Goal: Task Accomplishment & Management: Manage account settings

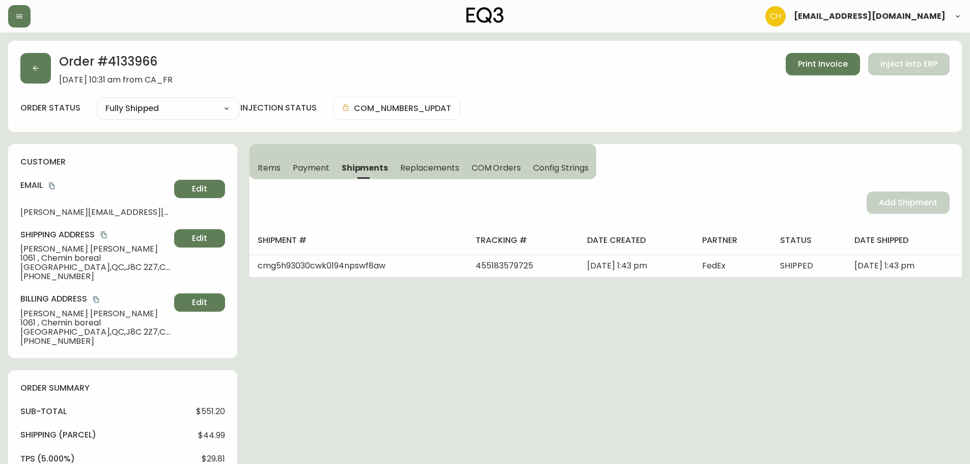
select select "FULLY_SHIPPED"
click at [42, 74] on button "button" at bounding box center [35, 68] width 31 height 31
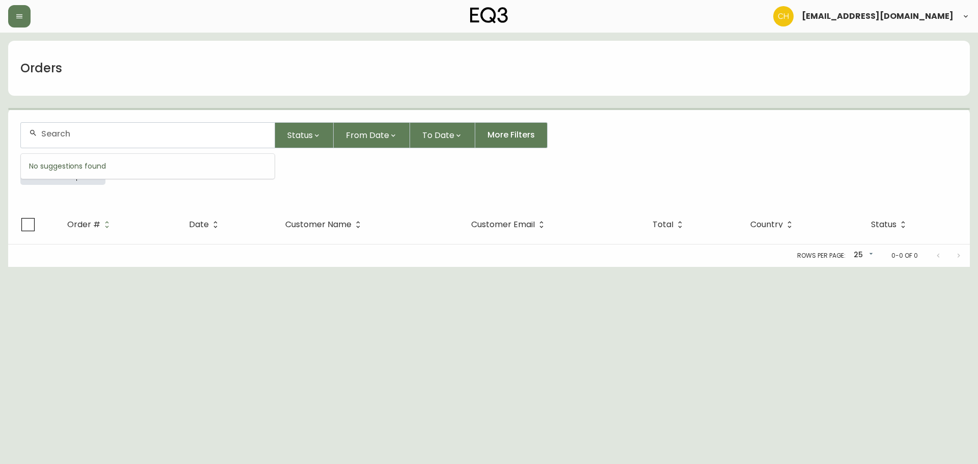
click at [48, 132] on input "text" at bounding box center [153, 134] width 225 height 10
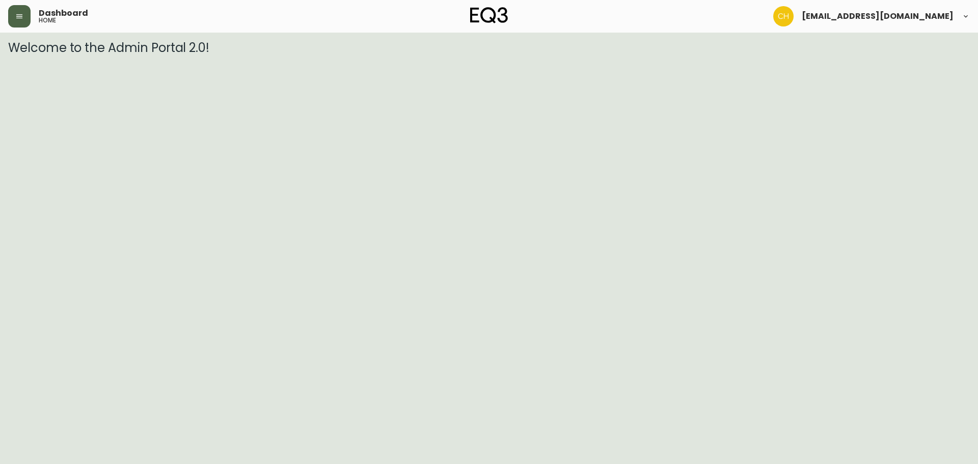
click at [21, 15] on icon "button" at bounding box center [19, 16] width 8 height 8
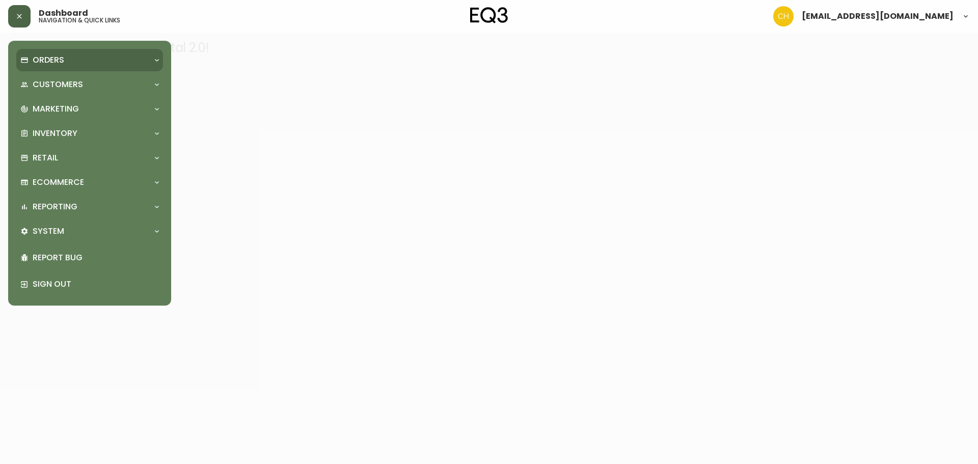
click at [35, 62] on p "Orders" at bounding box center [49, 59] width 32 height 11
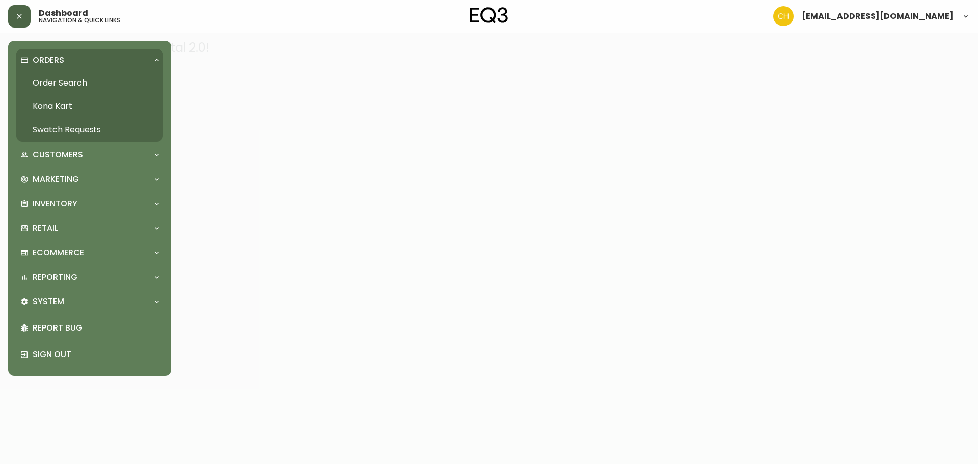
click at [69, 81] on link "Order Search" at bounding box center [89, 82] width 147 height 23
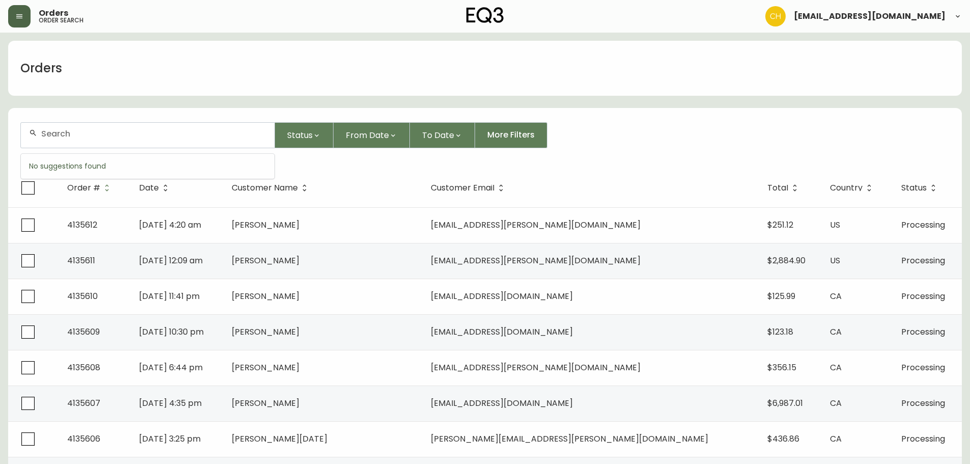
drag, startPoint x: 136, startPoint y: 135, endPoint x: 142, endPoint y: 128, distance: 9.4
click at [142, 129] on input "text" at bounding box center [153, 134] width 225 height 10
type input "4135585"
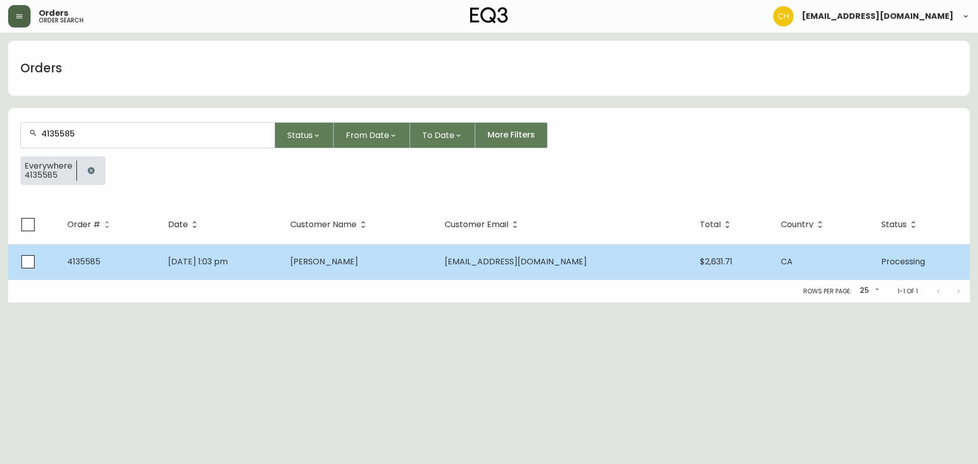
click at [329, 263] on span "Chantal Lemieux" at bounding box center [324, 262] width 68 height 12
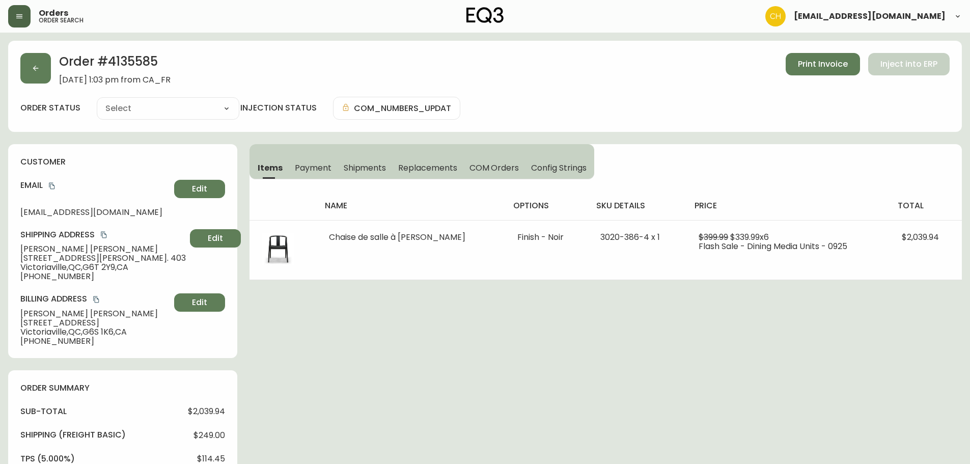
type input "Processing"
select select "PROCESSING"
click at [44, 70] on button "button" at bounding box center [35, 68] width 31 height 31
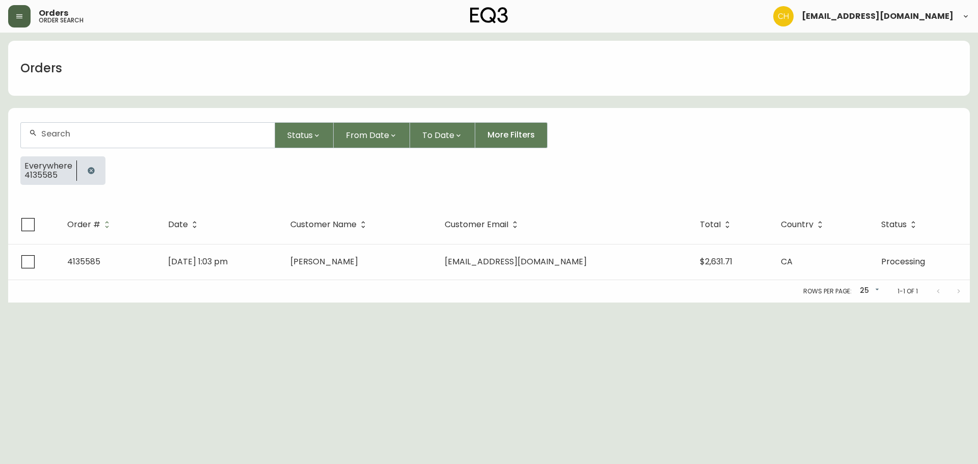
click at [80, 140] on div at bounding box center [148, 135] width 254 height 25
type input "4135598"
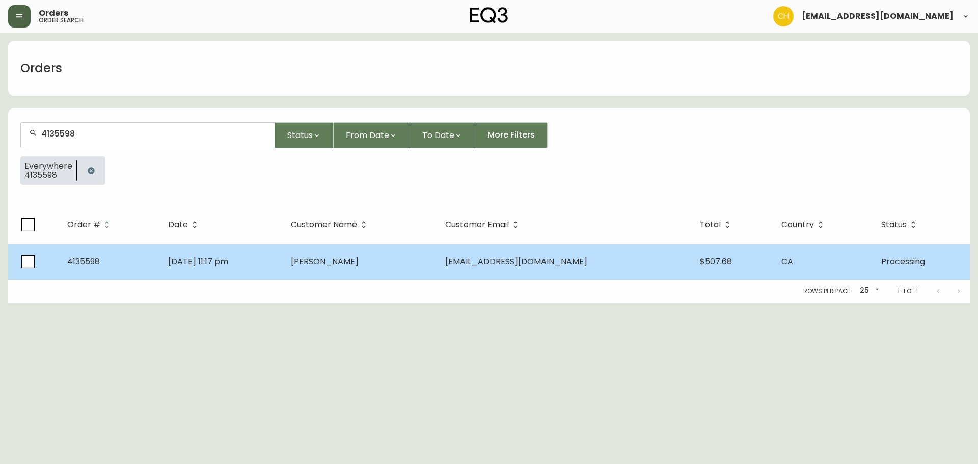
click at [283, 251] on td "Sep 29 2025, 11:17 pm" at bounding box center [221, 262] width 123 height 36
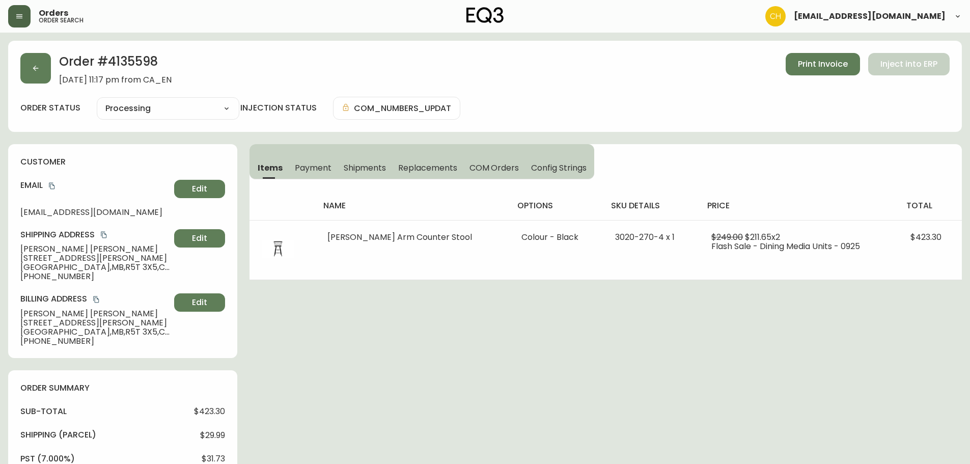
type input "Processing"
select select "PROCESSING"
click at [38, 72] on button "button" at bounding box center [35, 68] width 31 height 31
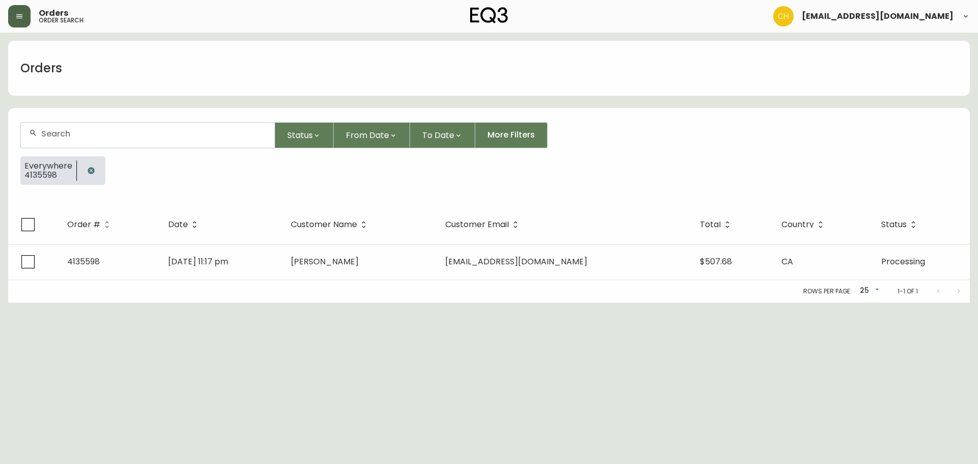
click at [61, 133] on input "text" at bounding box center [153, 134] width 225 height 10
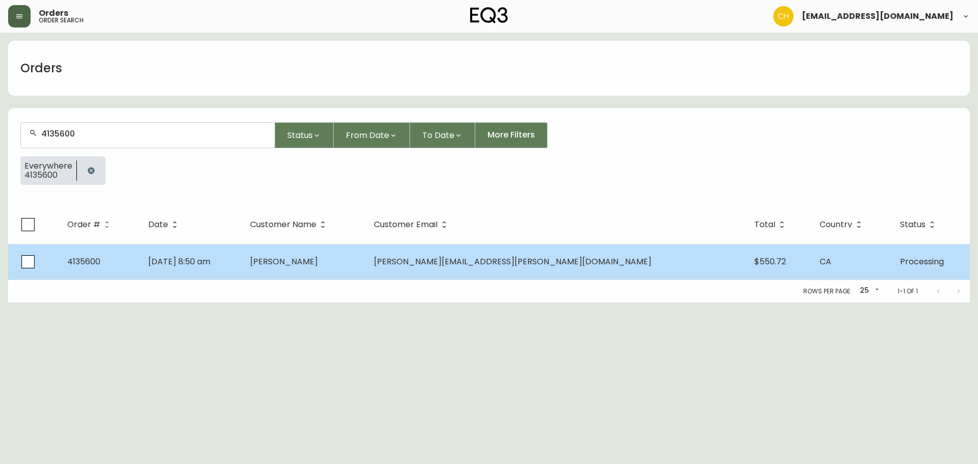
click at [318, 259] on span "Vincent Massé" at bounding box center [284, 262] width 68 height 12
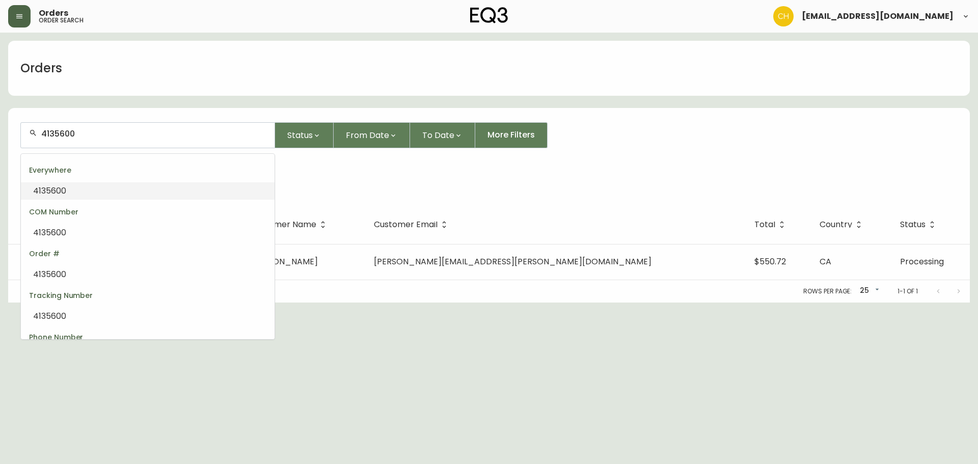
drag, startPoint x: 51, startPoint y: 137, endPoint x: 8, endPoint y: 127, distance: 43.9
click at [11, 131] on form "4135600 Status From Date To Date More Filters Everywhere 4135600" at bounding box center [488, 157] width 961 height 95
type input "4135608"
drag, startPoint x: 81, startPoint y: 133, endPoint x: 2, endPoint y: 134, distance: 80.0
click at [1, 134] on main "Orders 4135608 Status From Date To Date More Filters Everywhere 4135608 Order #…" at bounding box center [489, 168] width 978 height 270
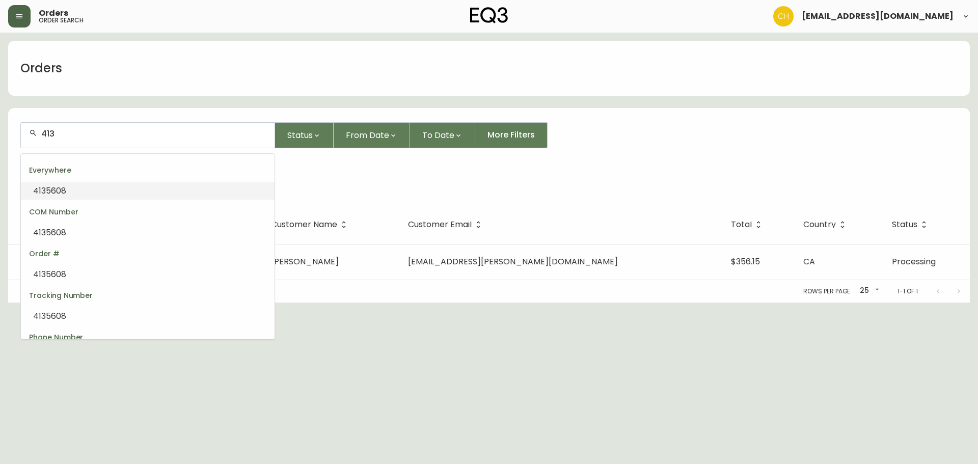
type input "4135"
type input "5"
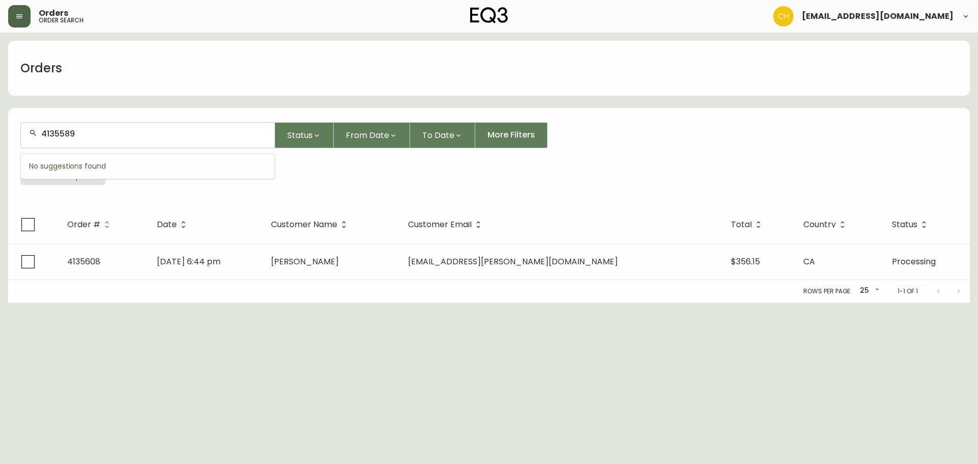
type input "4135589"
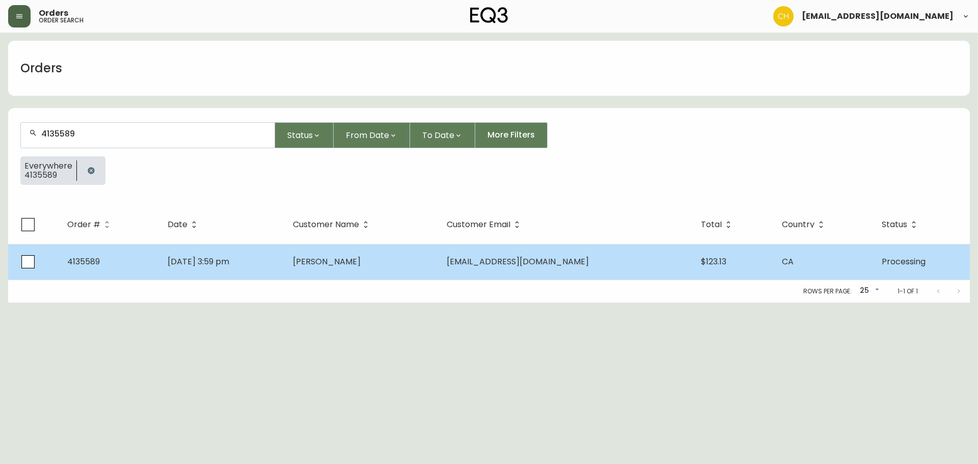
click at [352, 259] on span "Iain Ross" at bounding box center [327, 262] width 68 height 12
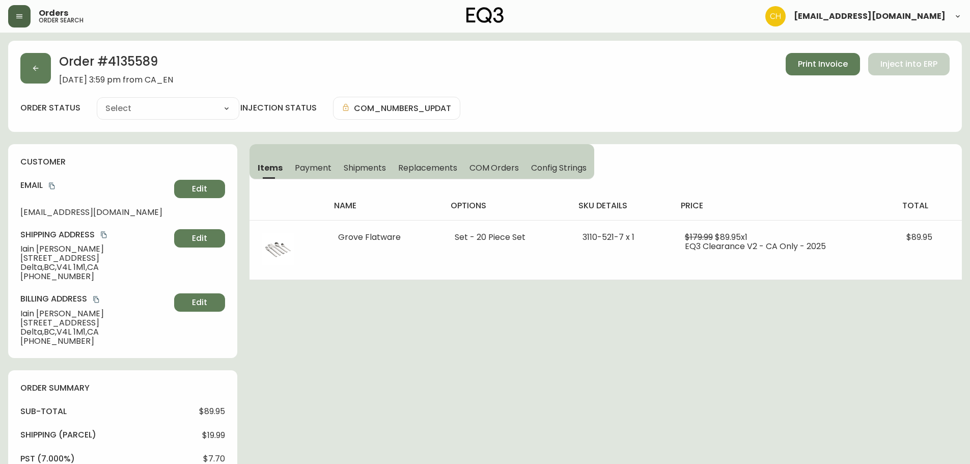
type input "Processing"
select select "PROCESSING"
click at [35, 75] on button "button" at bounding box center [35, 68] width 31 height 31
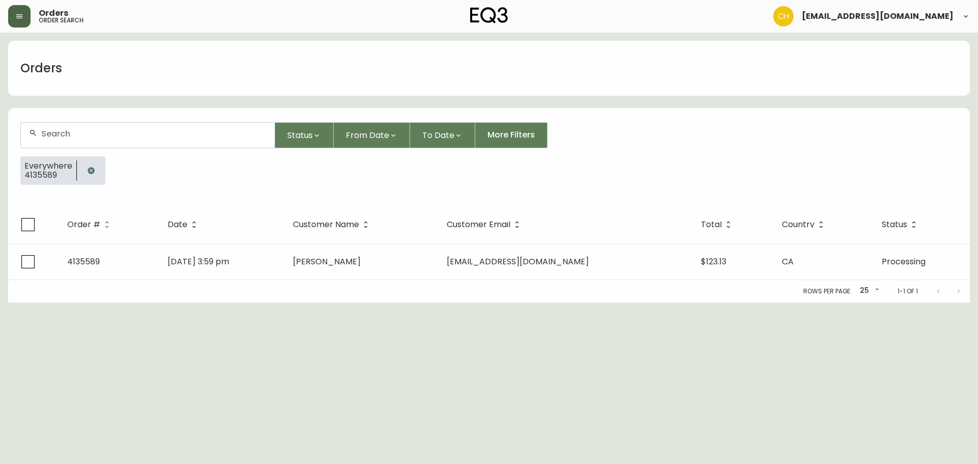
click at [59, 131] on input "text" at bounding box center [153, 134] width 225 height 10
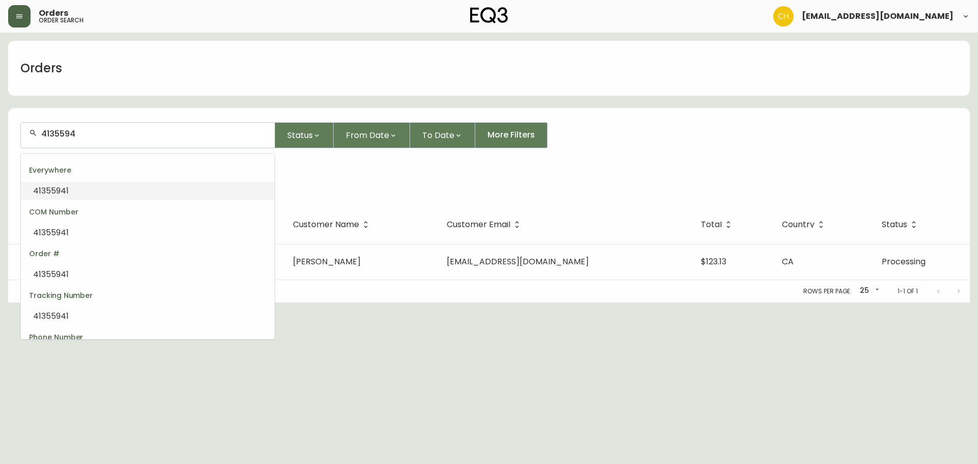
type input "413559"
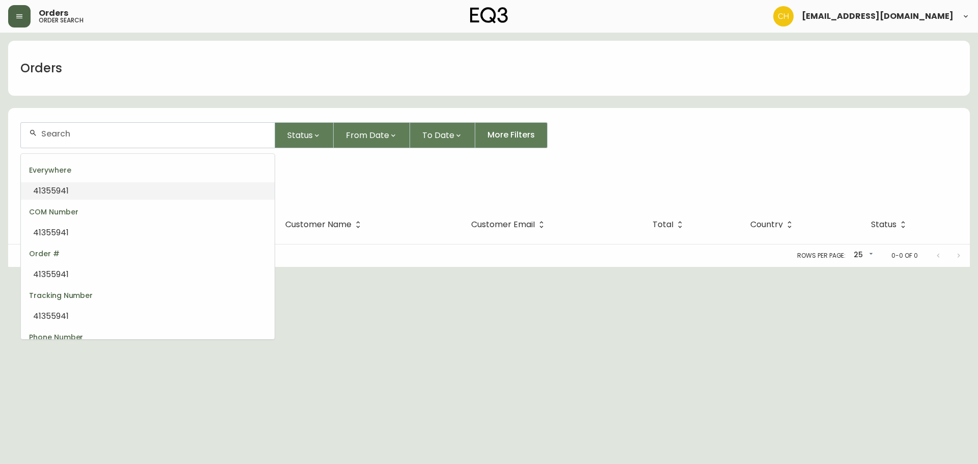
type input "1"
type input "4135591"
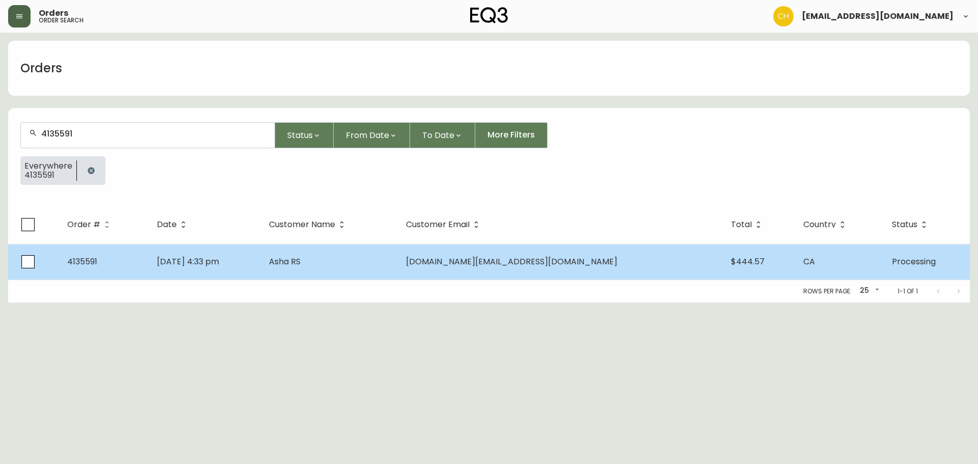
click at [261, 258] on td "Sep 29 2025, 4:33 pm" at bounding box center [205, 262] width 112 height 36
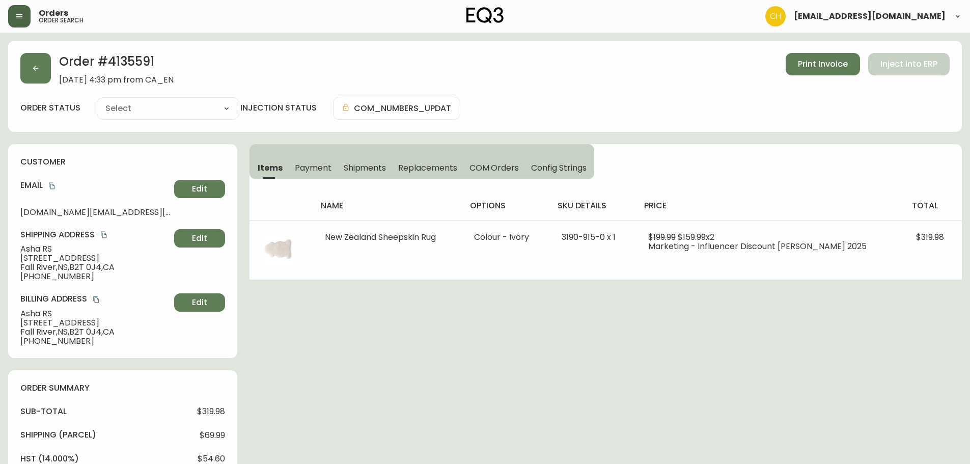
type input "Processing"
select select "PROCESSING"
click at [38, 69] on icon "button" at bounding box center [36, 68] width 8 height 8
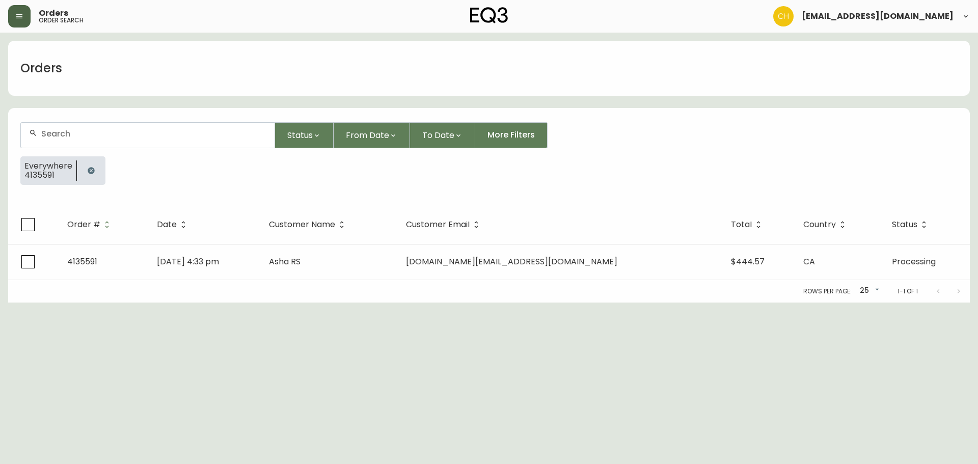
click at [46, 133] on input "text" at bounding box center [153, 134] width 225 height 10
type input "4135592"
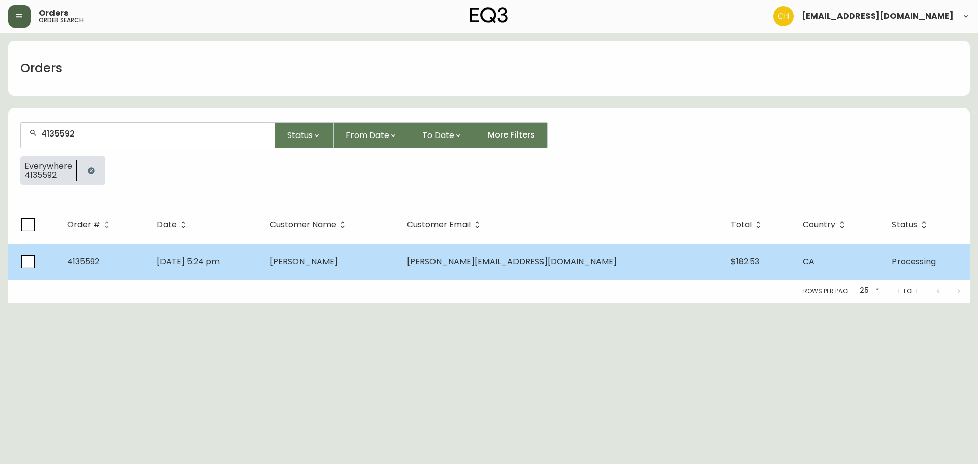
click at [262, 261] on td "Sep 29 2025, 5:24 pm" at bounding box center [205, 262] width 113 height 36
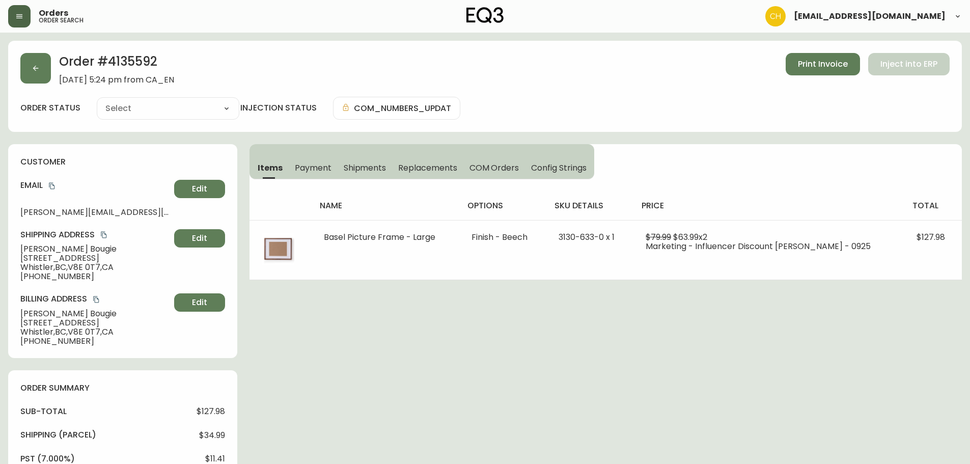
type input "Processing"
select select "PROCESSING"
click at [36, 60] on button "button" at bounding box center [35, 68] width 31 height 31
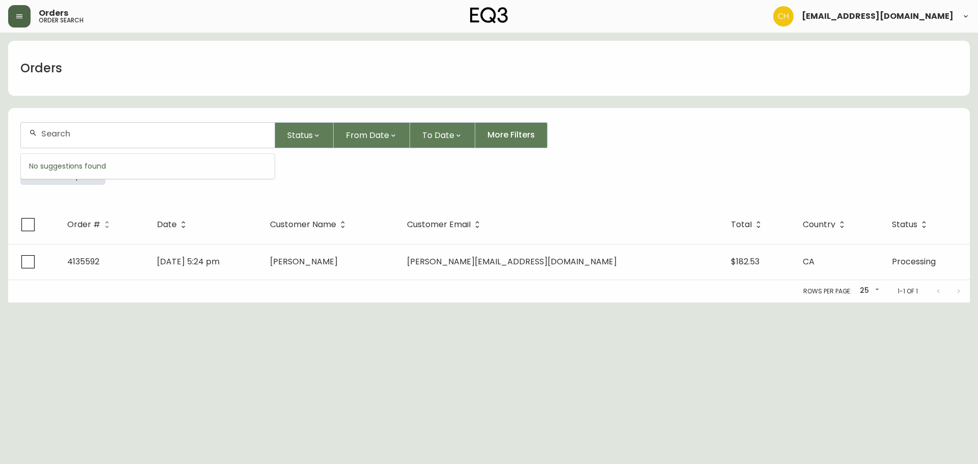
click at [48, 128] on div at bounding box center [148, 135] width 254 height 25
type input "4135594"
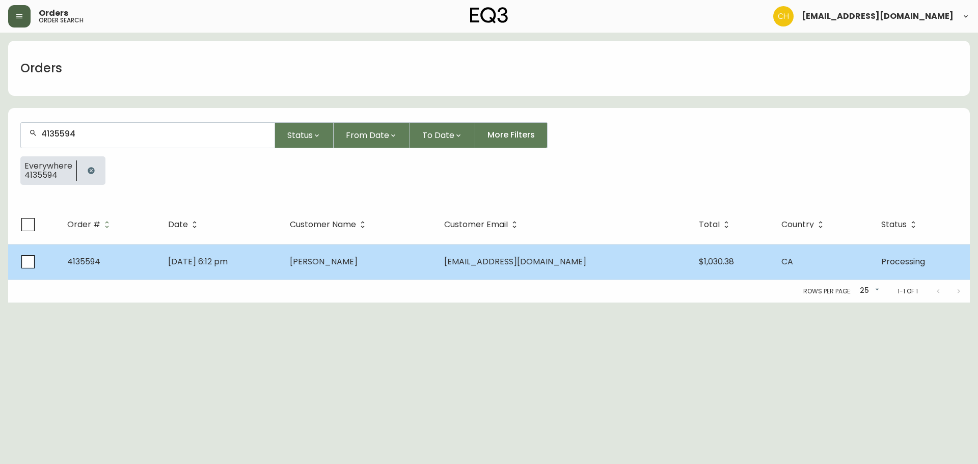
click at [282, 255] on td "Sep 29 2025, 6:12 pm" at bounding box center [221, 262] width 122 height 36
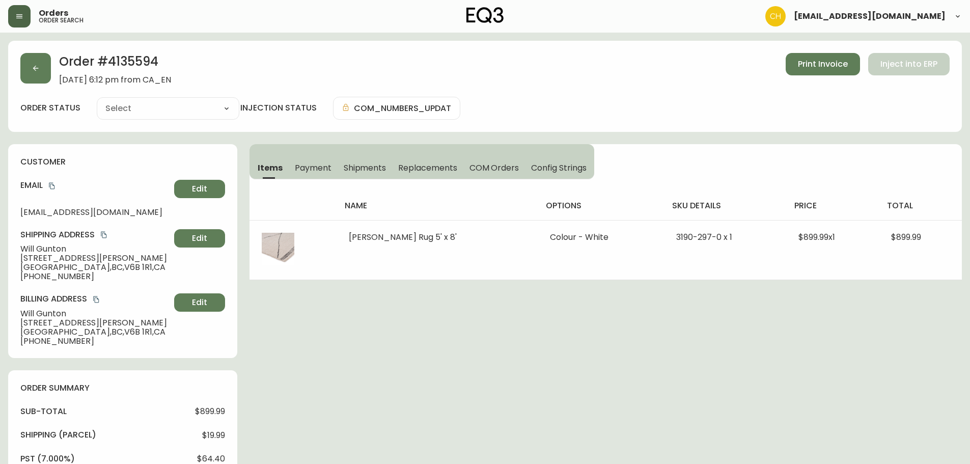
type input "Processing"
select select "PROCESSING"
click at [40, 68] on button "button" at bounding box center [35, 68] width 31 height 31
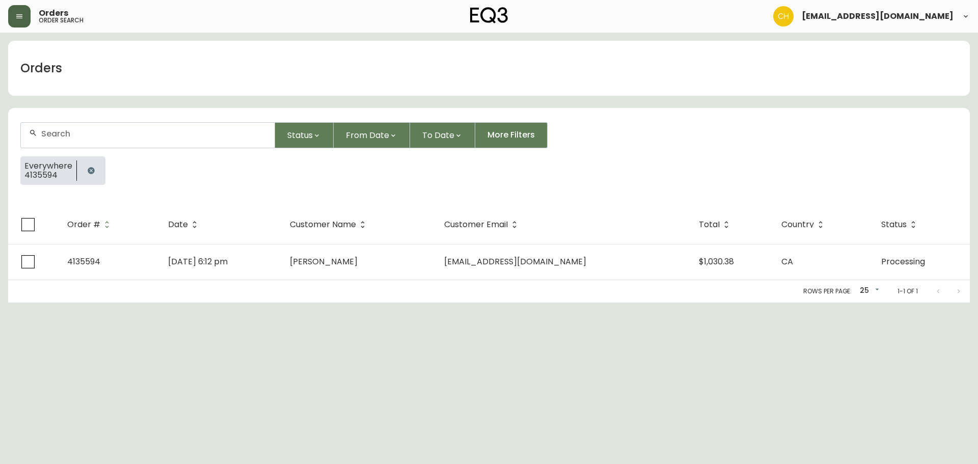
click at [57, 132] on input "text" at bounding box center [153, 134] width 225 height 10
type input "4135601"
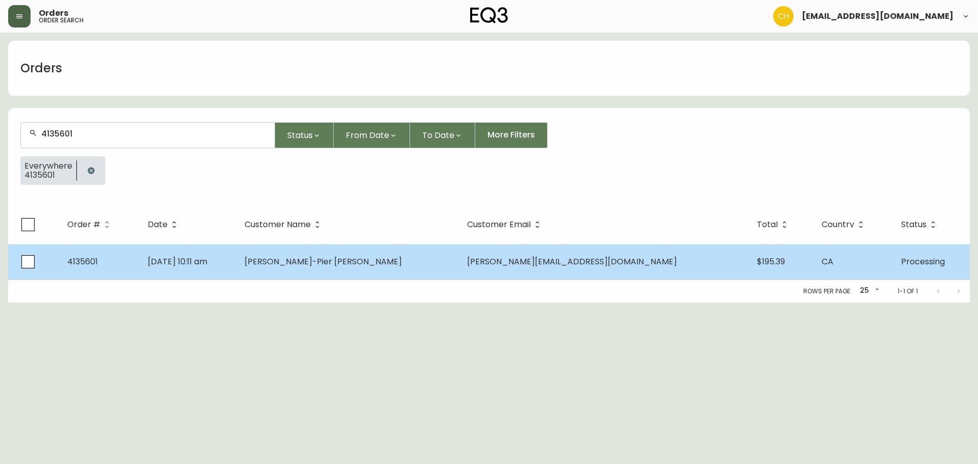
click at [206, 260] on span "Sep 30 2025, 10:11 am" at bounding box center [178, 262] width 60 height 12
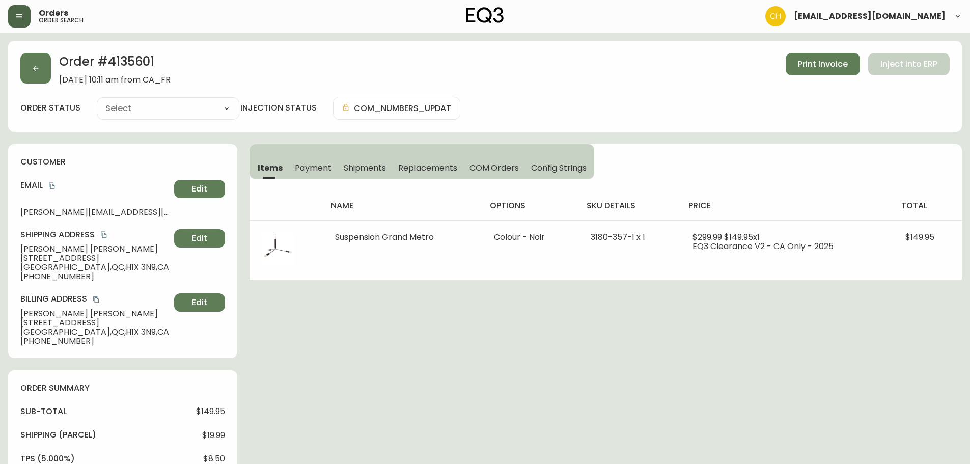
type input "Processing"
select select "PROCESSING"
click at [40, 70] on button "button" at bounding box center [35, 68] width 31 height 31
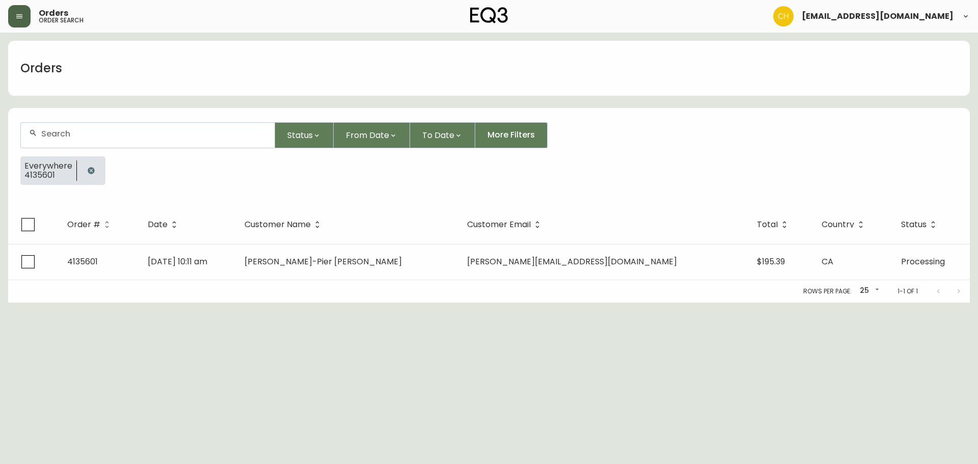
click at [57, 135] on input "text" at bounding box center [153, 134] width 225 height 10
type input "4135602"
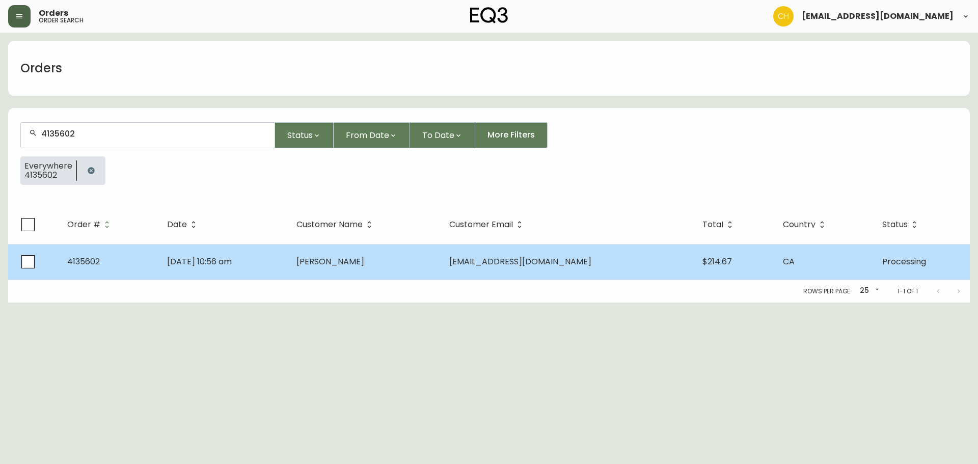
click at [232, 252] on td "Sep 30 2025, 10:56 am" at bounding box center [223, 262] width 129 height 36
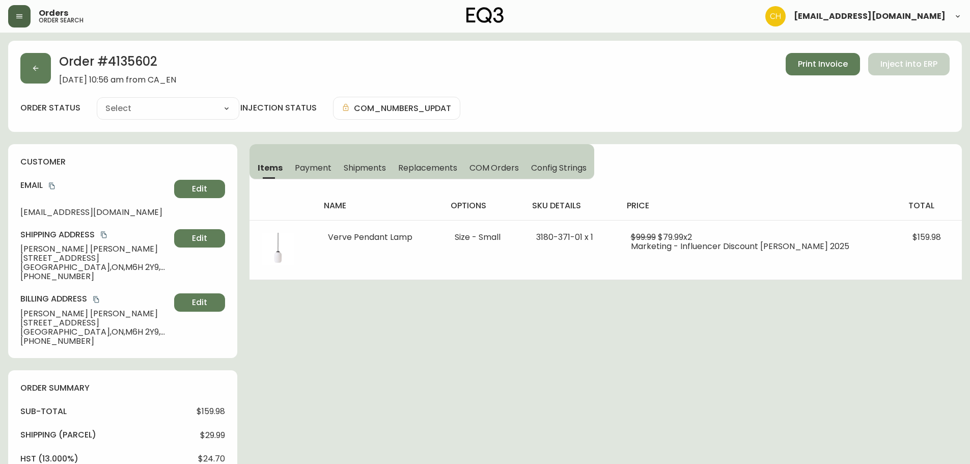
type input "Processing"
select select "PROCESSING"
click at [36, 73] on button "button" at bounding box center [35, 68] width 31 height 31
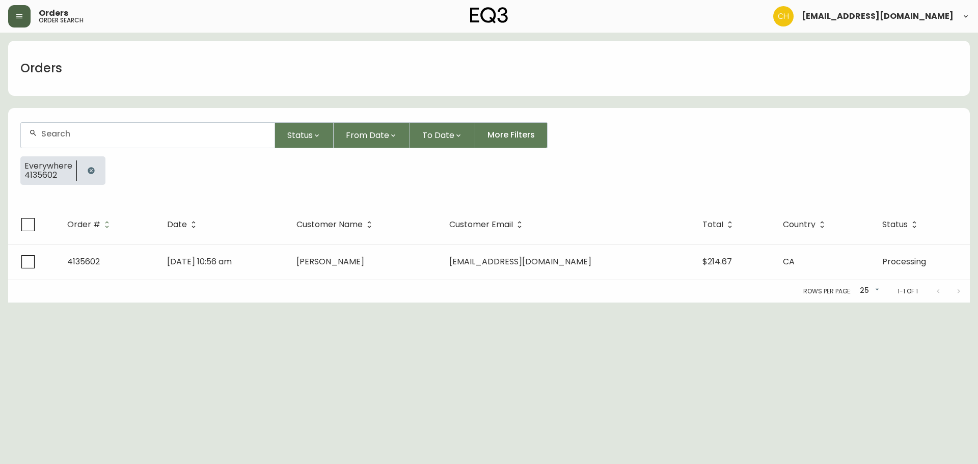
click at [60, 131] on input "text" at bounding box center [153, 134] width 225 height 10
type input "4135603"
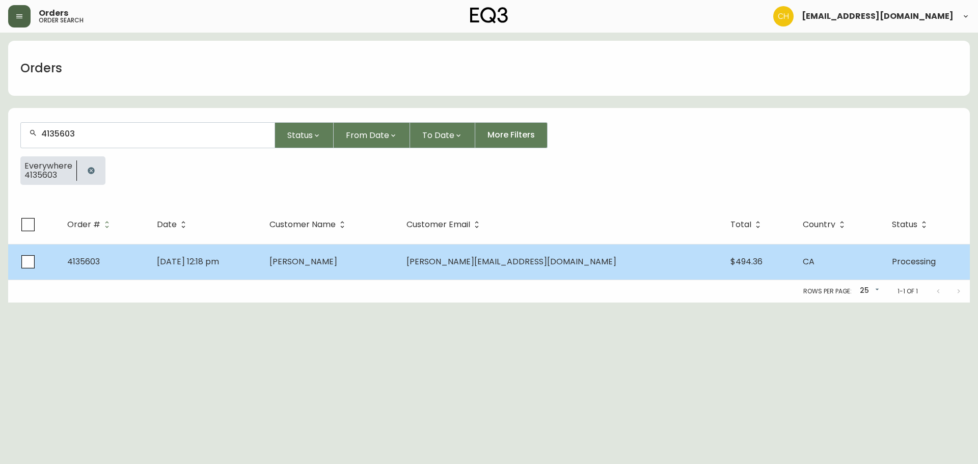
click at [332, 265] on td "Joelle Blais" at bounding box center [329, 262] width 137 height 36
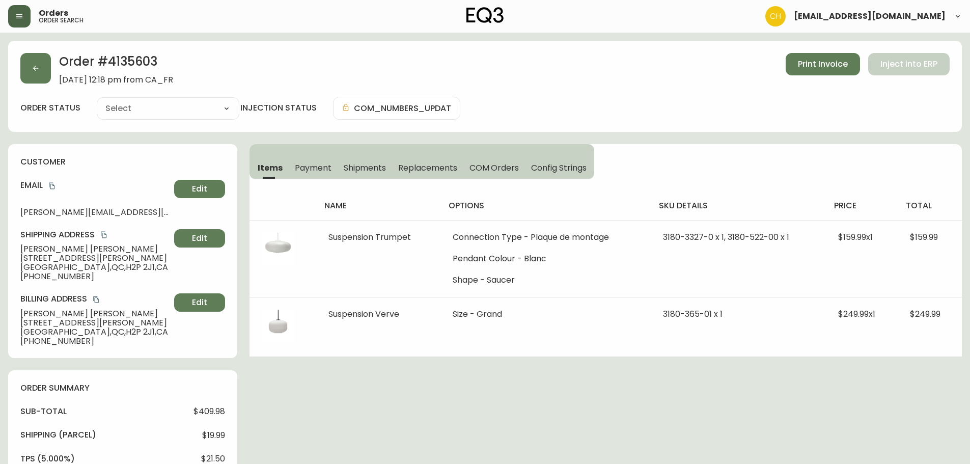
type input "Processing"
select select "PROCESSING"
click at [43, 68] on button "button" at bounding box center [35, 68] width 31 height 31
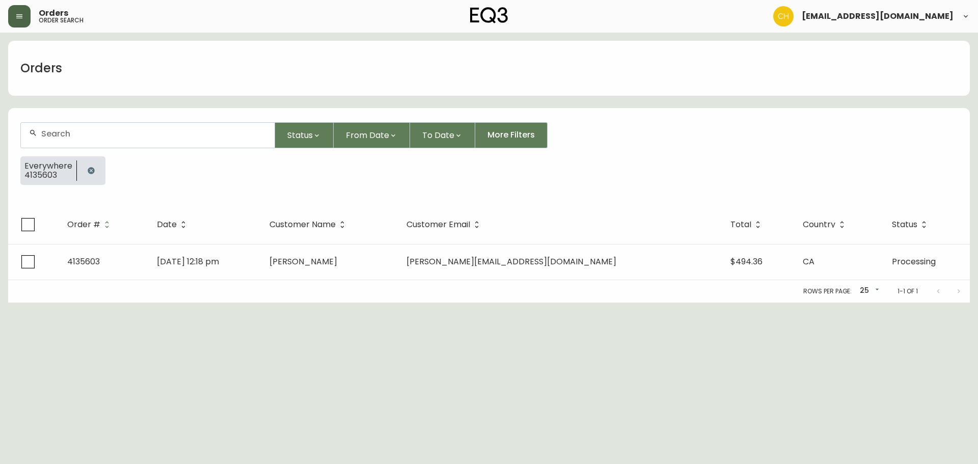
click at [68, 127] on div at bounding box center [148, 135] width 254 height 25
type input "4135604"
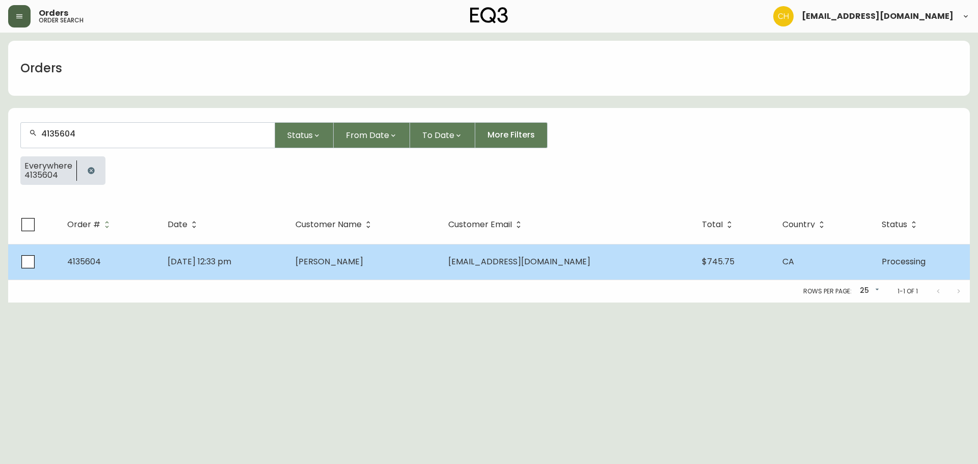
click at [287, 272] on td "Sep 30 2025, 12:33 pm" at bounding box center [223, 262] width 128 height 36
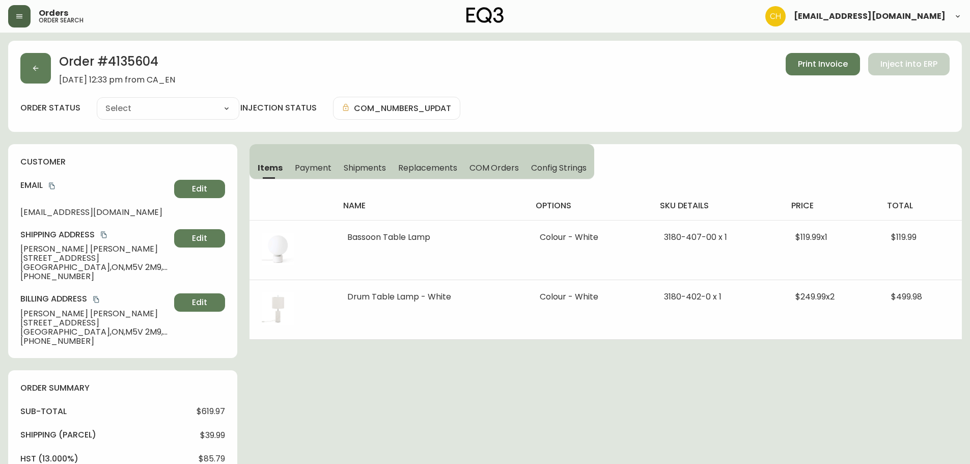
type input "Processing"
select select "PROCESSING"
click at [41, 66] on button "button" at bounding box center [35, 68] width 31 height 31
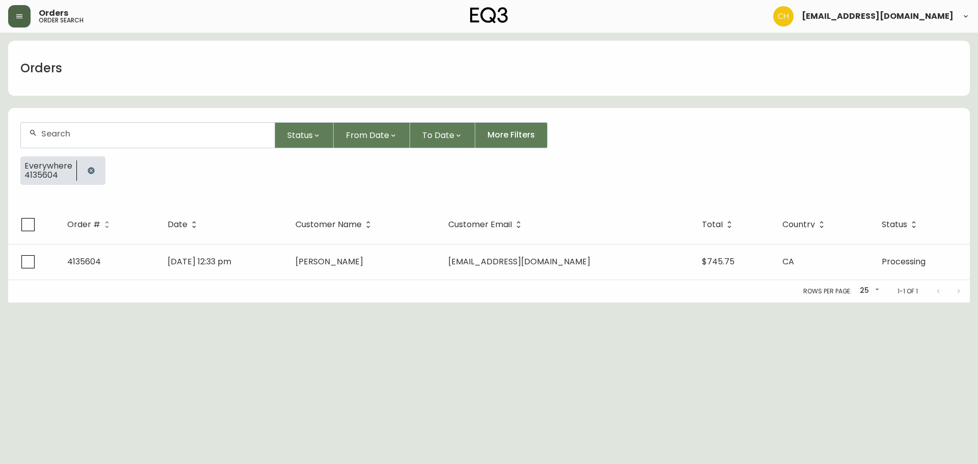
click at [51, 129] on input "text" at bounding box center [153, 134] width 225 height 10
type input "4135605"
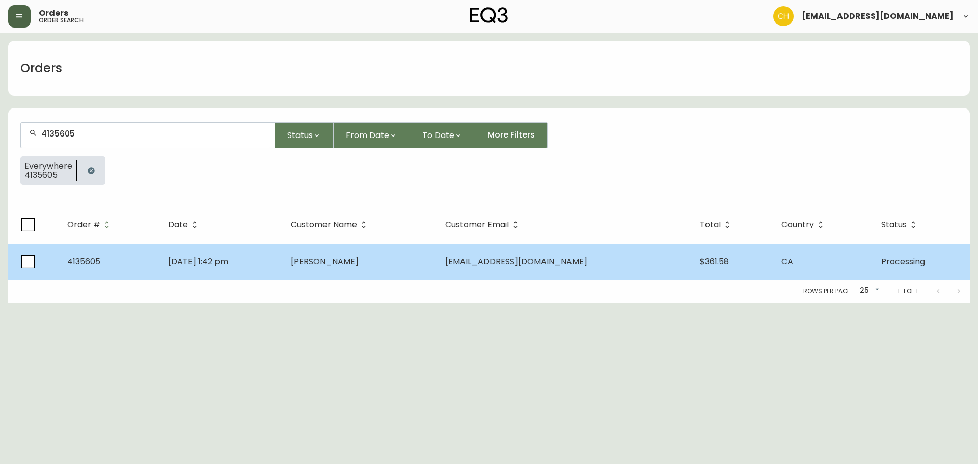
click at [348, 261] on span "Leslie Youngson" at bounding box center [325, 262] width 68 height 12
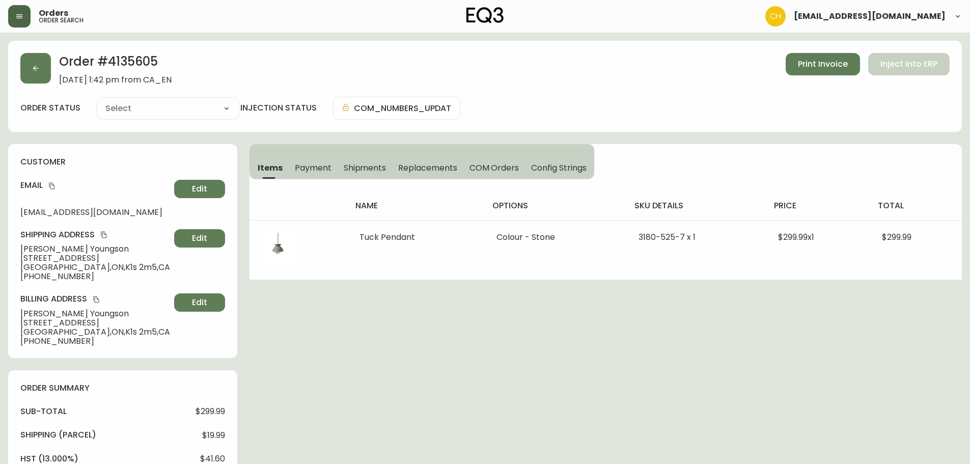
type input "Processing"
select select "PROCESSING"
click at [45, 77] on button "button" at bounding box center [35, 68] width 31 height 31
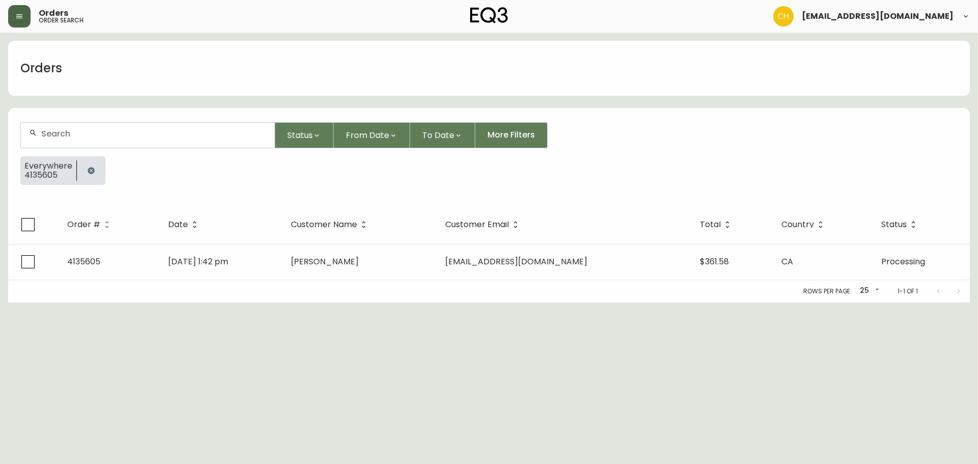
drag, startPoint x: 63, startPoint y: 134, endPoint x: 71, endPoint y: 130, distance: 9.1
click at [67, 133] on input "text" at bounding box center [153, 134] width 225 height 10
type input "4135606"
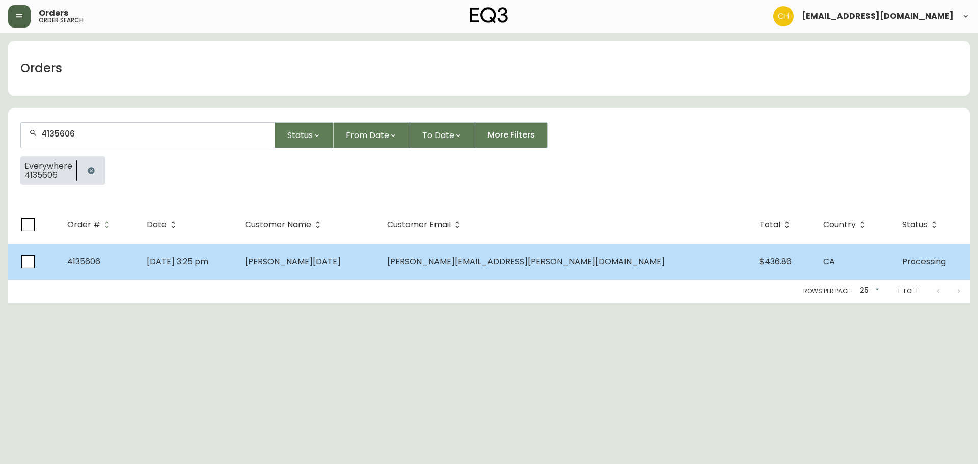
click at [212, 254] on td "Sep 30 2025, 3:25 pm" at bounding box center [188, 262] width 99 height 36
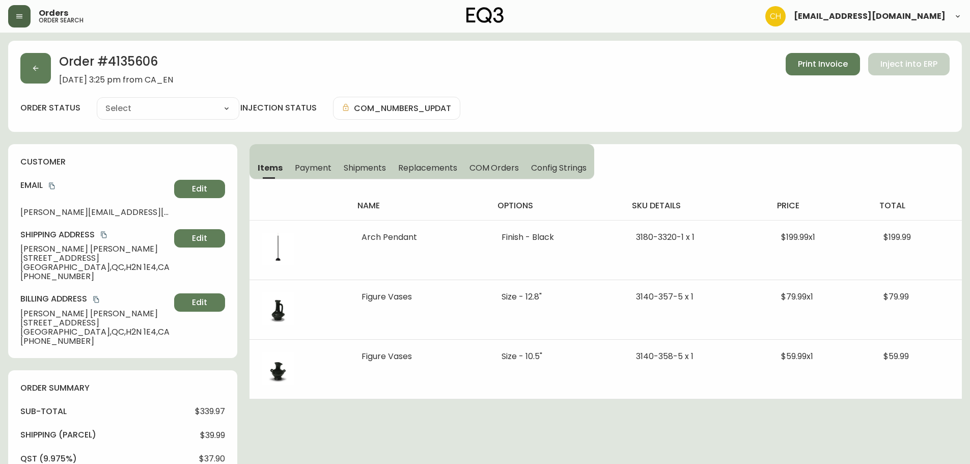
type input "Processing"
select select "PROCESSING"
click at [33, 68] on icon "button" at bounding box center [36, 68] width 8 height 8
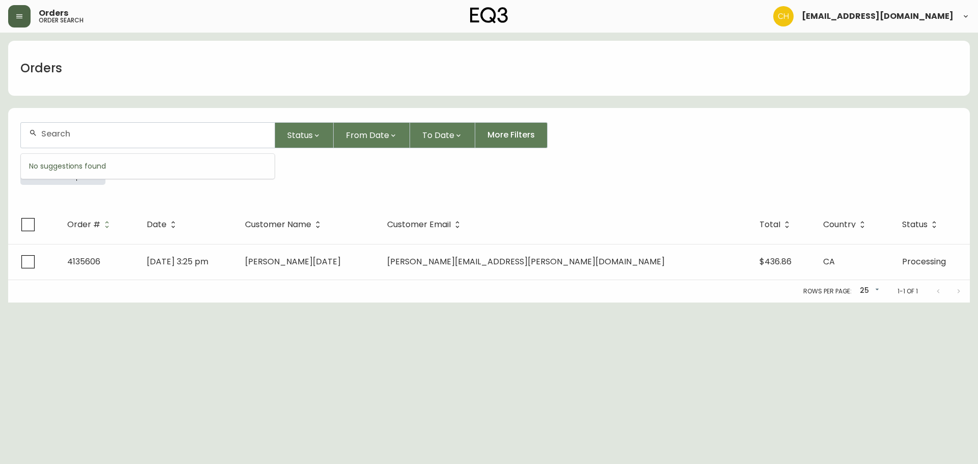
click at [60, 134] on input "text" at bounding box center [153, 134] width 225 height 10
type input "4135609"
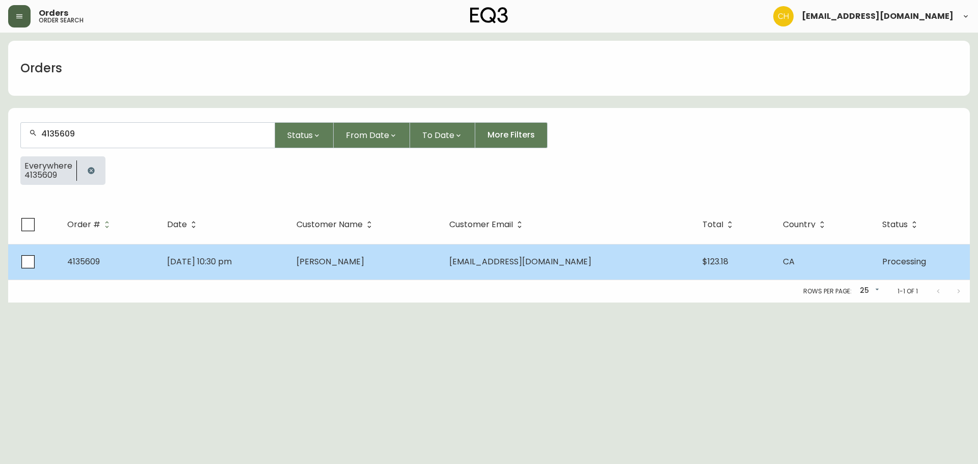
click at [288, 263] on td "Sep 30 2025, 10:30 pm" at bounding box center [223, 262] width 129 height 36
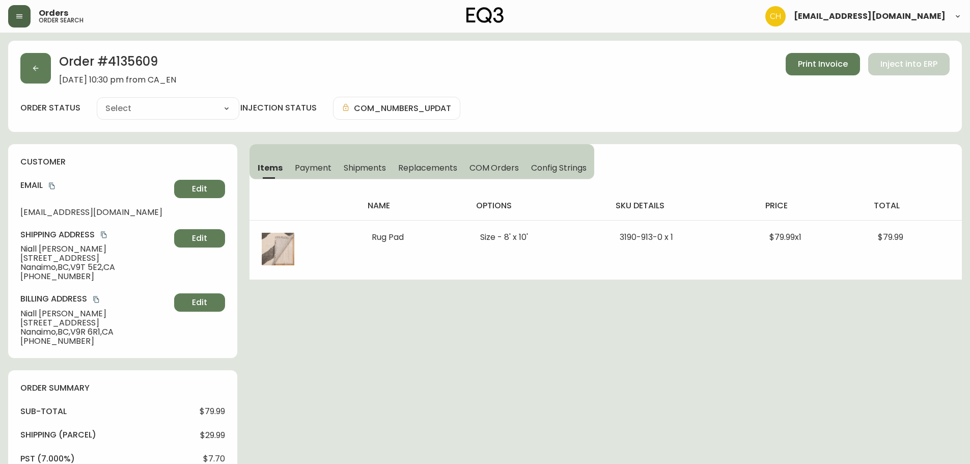
type input "Processing"
select select "PROCESSING"
click at [31, 70] on button "button" at bounding box center [35, 68] width 31 height 31
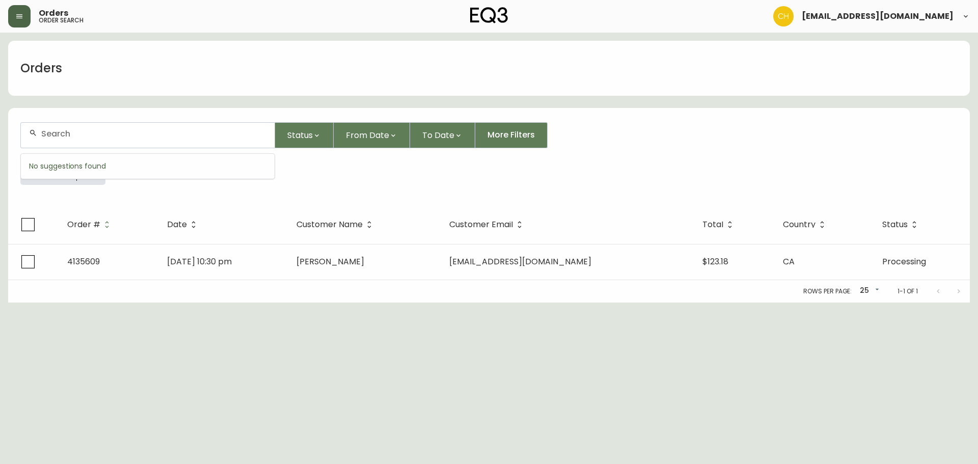
click at [58, 134] on input "text" at bounding box center [153, 134] width 225 height 10
type input "4135610"
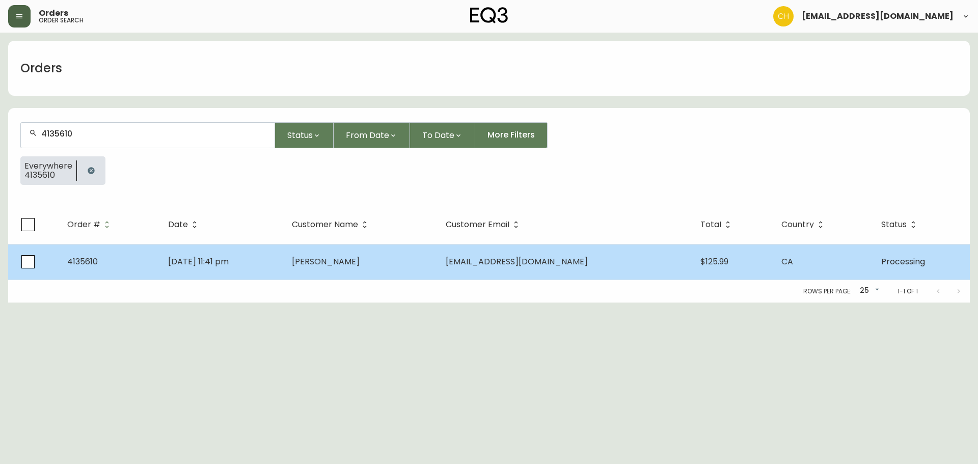
click at [360, 266] on span "Duncan Simmons" at bounding box center [326, 262] width 68 height 12
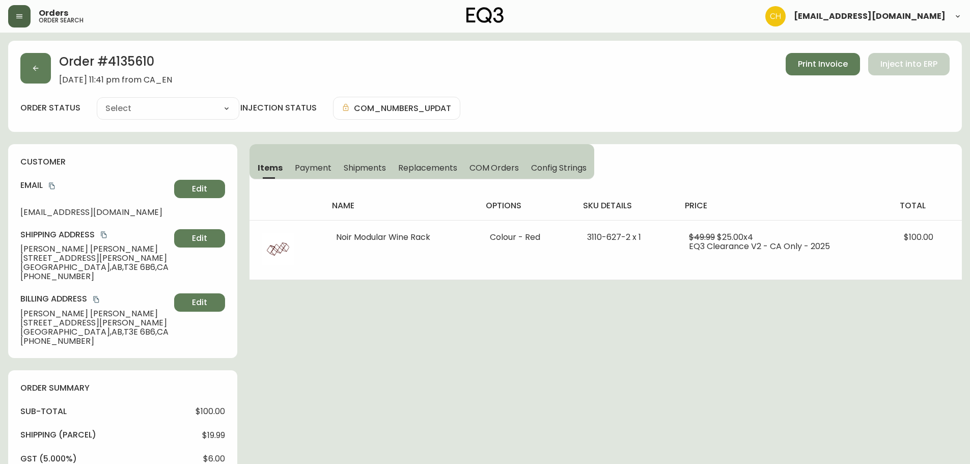
type input "Processing"
select select "PROCESSING"
click at [34, 66] on icon "button" at bounding box center [36, 68] width 8 height 8
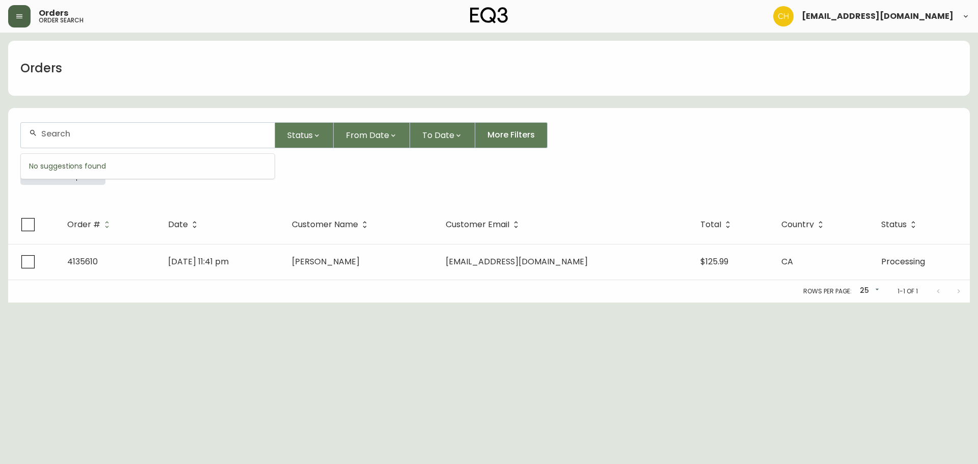
click at [54, 133] on input "text" at bounding box center [153, 134] width 225 height 10
type input "4135612"
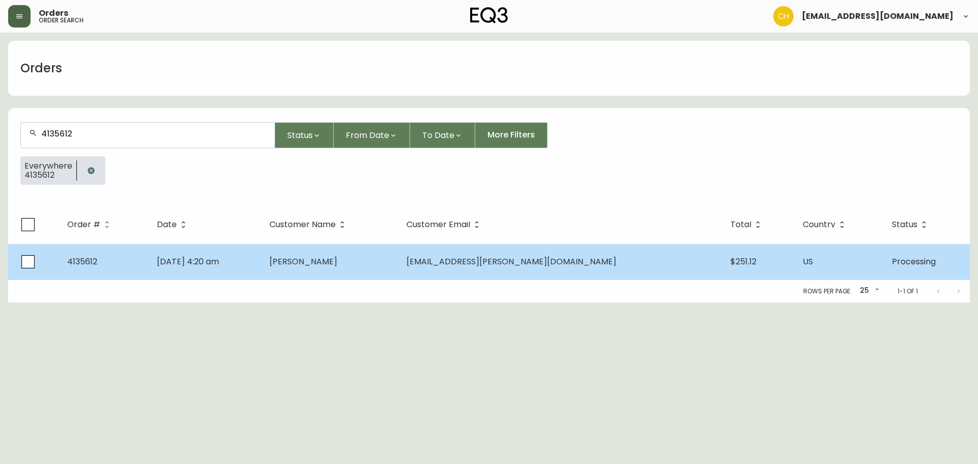
click at [388, 262] on td "Onel Martinez" at bounding box center [329, 262] width 137 height 36
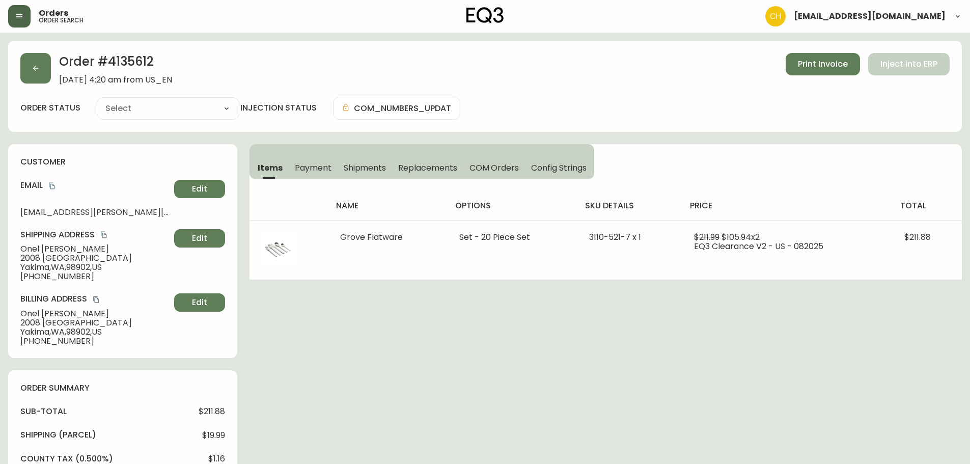
type input "Processing"
select select "PROCESSING"
